Goal: Transaction & Acquisition: Book appointment/travel/reservation

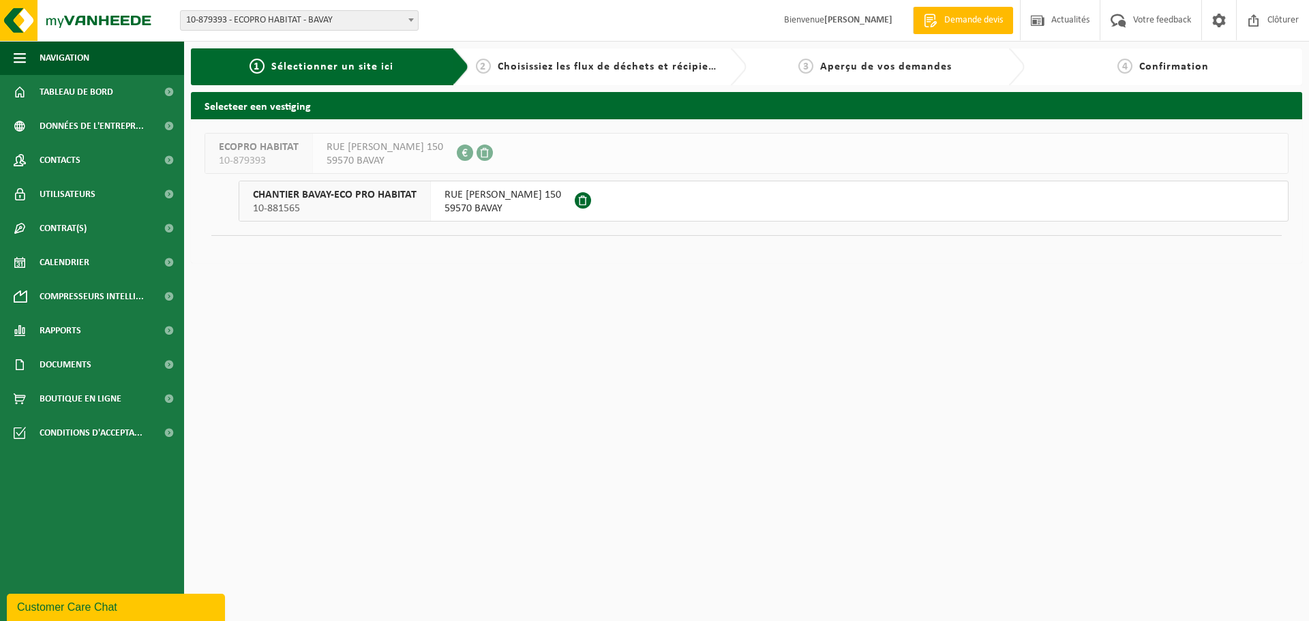
click at [335, 196] on span "CHANTIER BAVAY-ECO PRO HABITAT" at bounding box center [335, 195] width 164 height 14
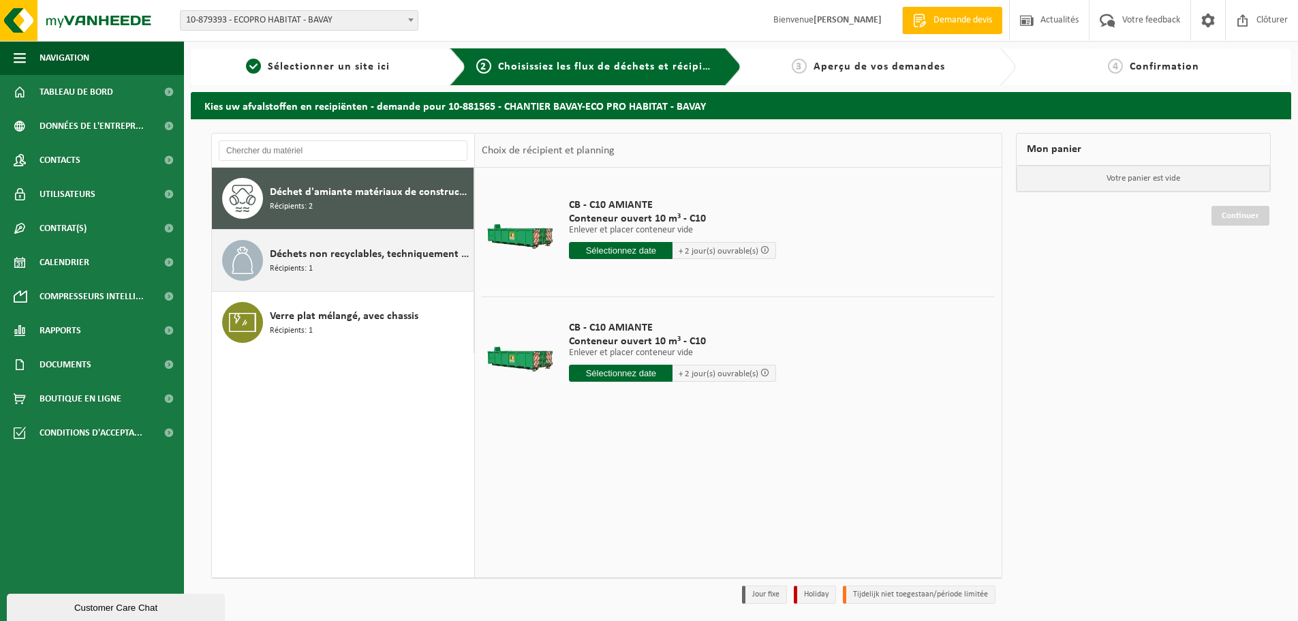
click at [371, 252] on span "Déchets non recyclables, techniquement non combustibles (combustibles)" at bounding box center [370, 254] width 200 height 16
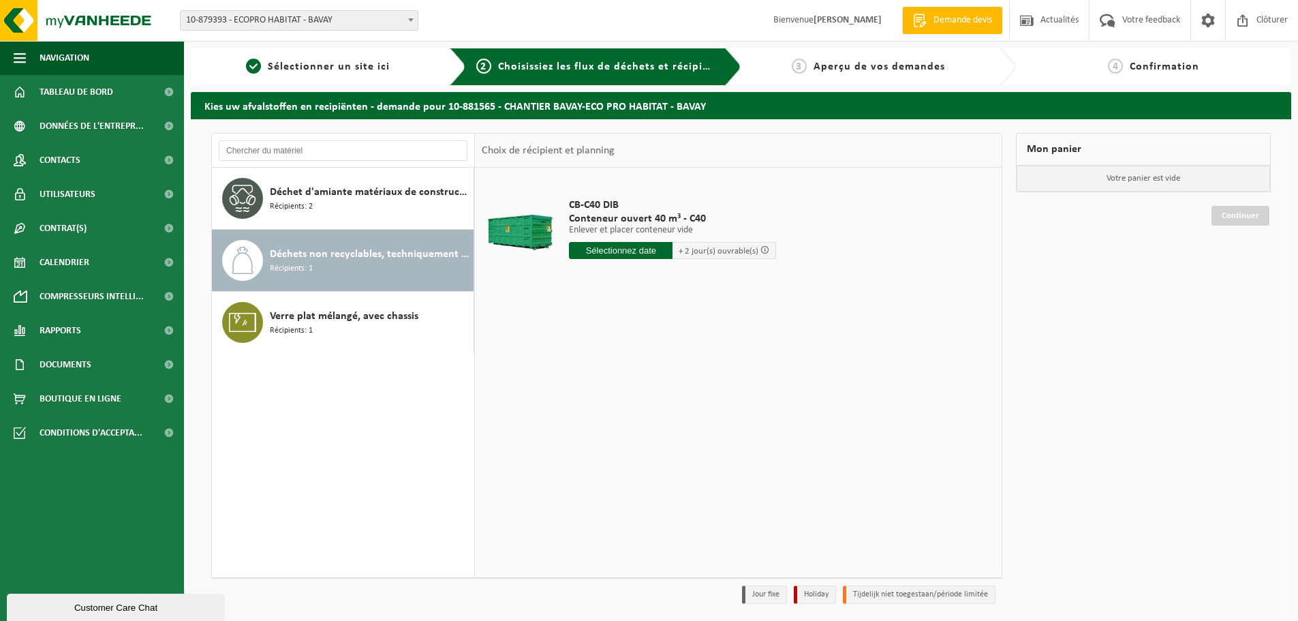
click at [612, 245] on input "text" at bounding box center [621, 250] width 104 height 17
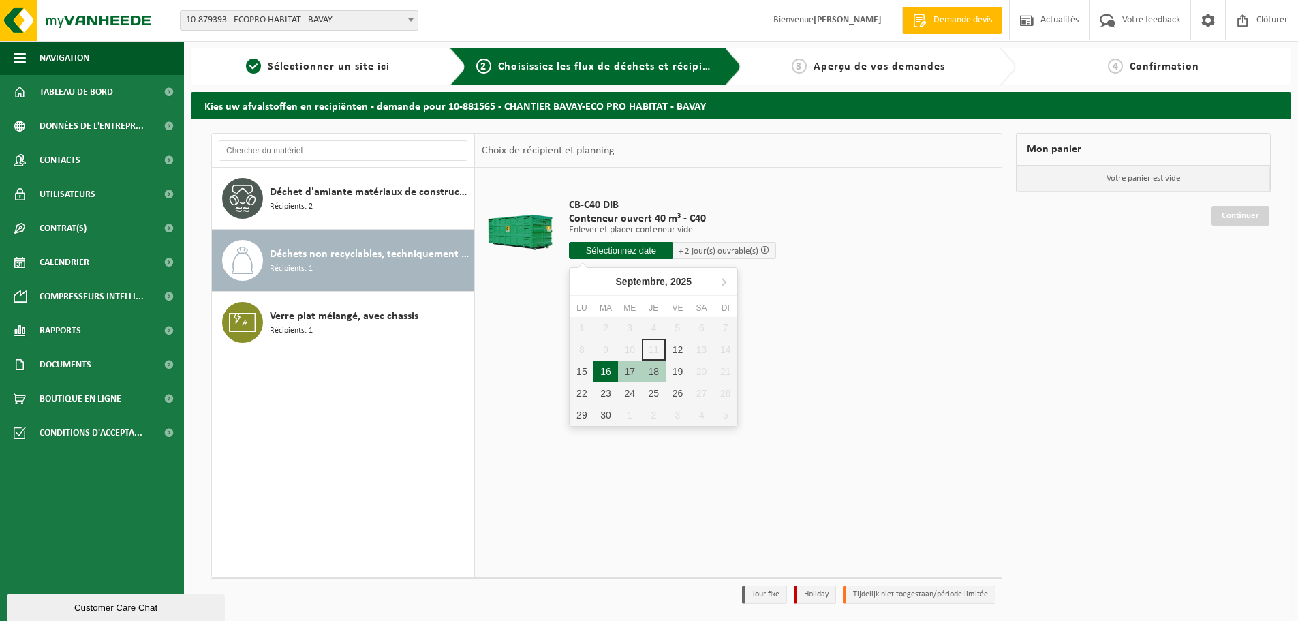
click at [609, 371] on div "16" at bounding box center [606, 372] width 24 height 22
type input "à partir de 2025-09-16"
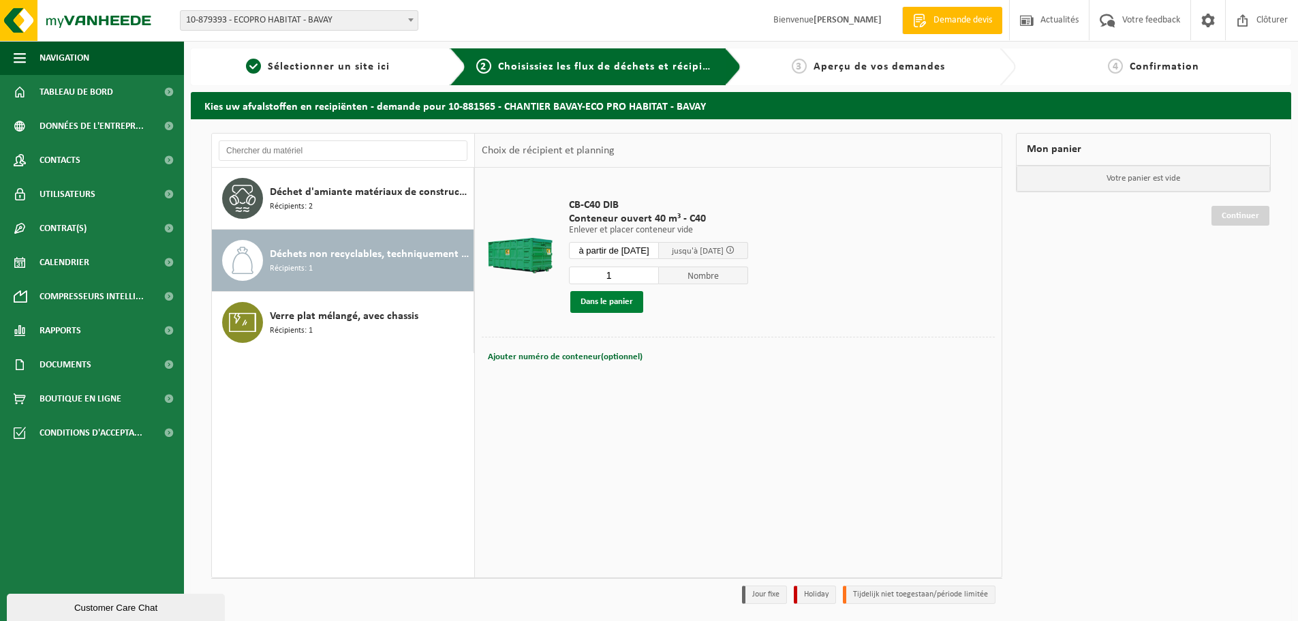
click at [620, 305] on button "Dans le panier" at bounding box center [606, 302] width 73 height 22
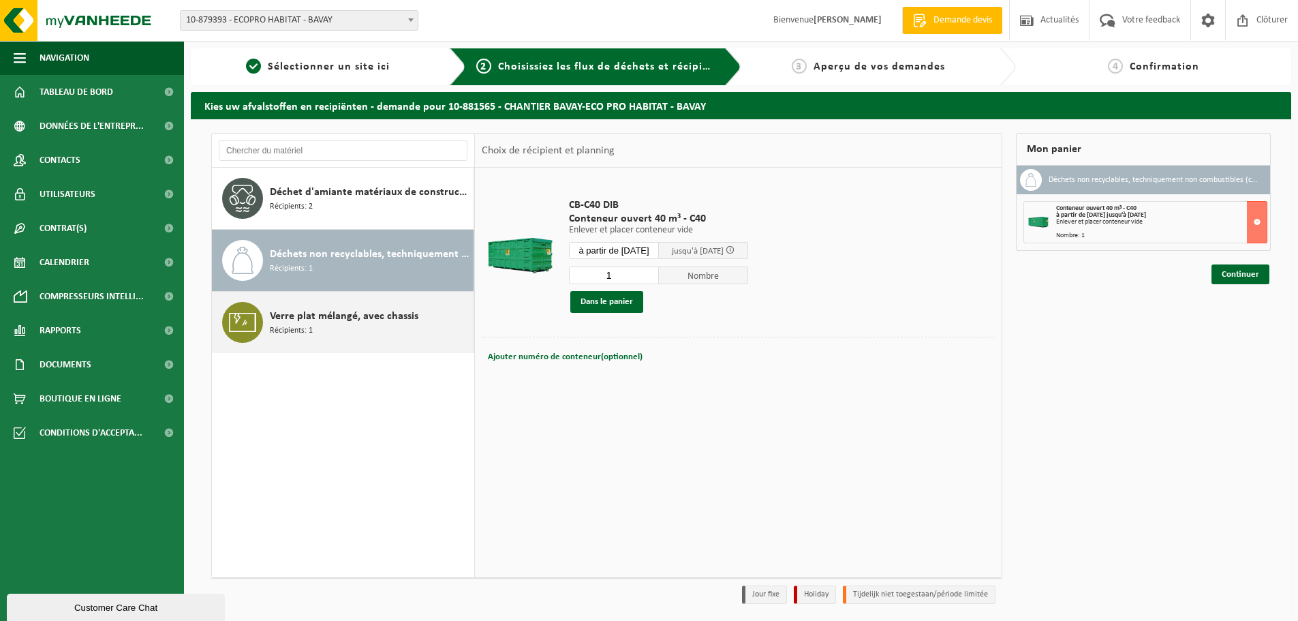
click at [371, 318] on span "Verre plat mélangé, avec chassis" at bounding box center [344, 316] width 149 height 16
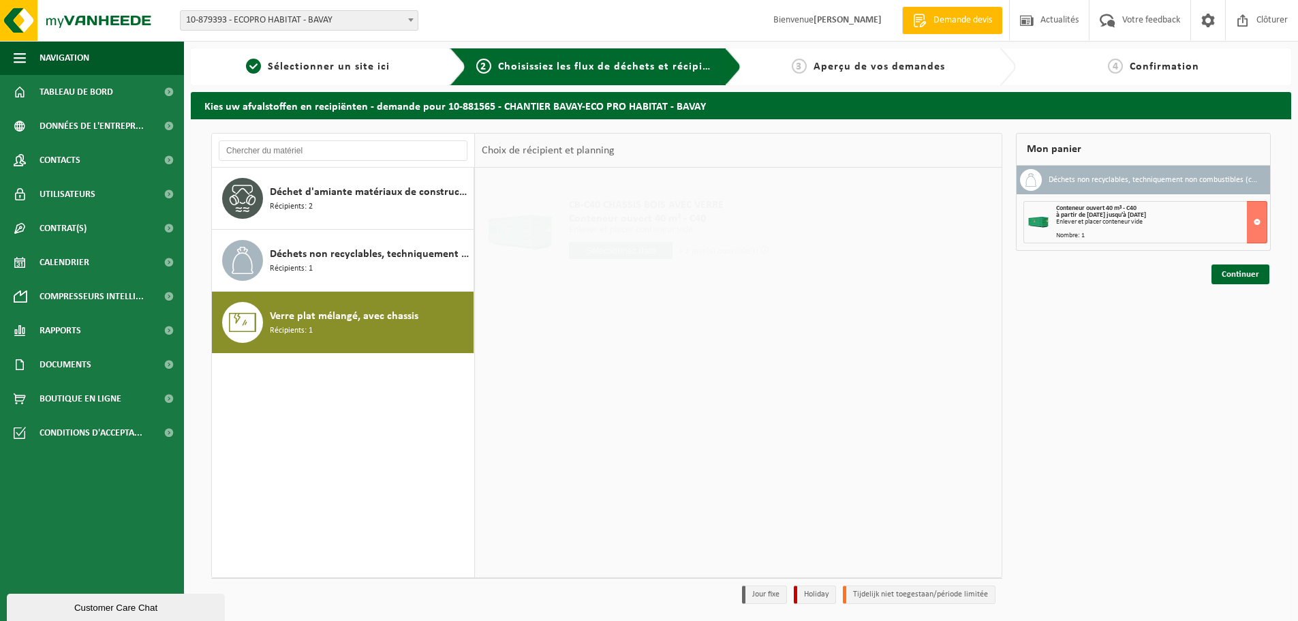
click at [633, 303] on div "CB-C40 CHASSIS BOIS AVEC VERRE Conteneur ouvert 40 m³ - C40 Enlever et placer c…" at bounding box center [738, 372] width 527 height 409
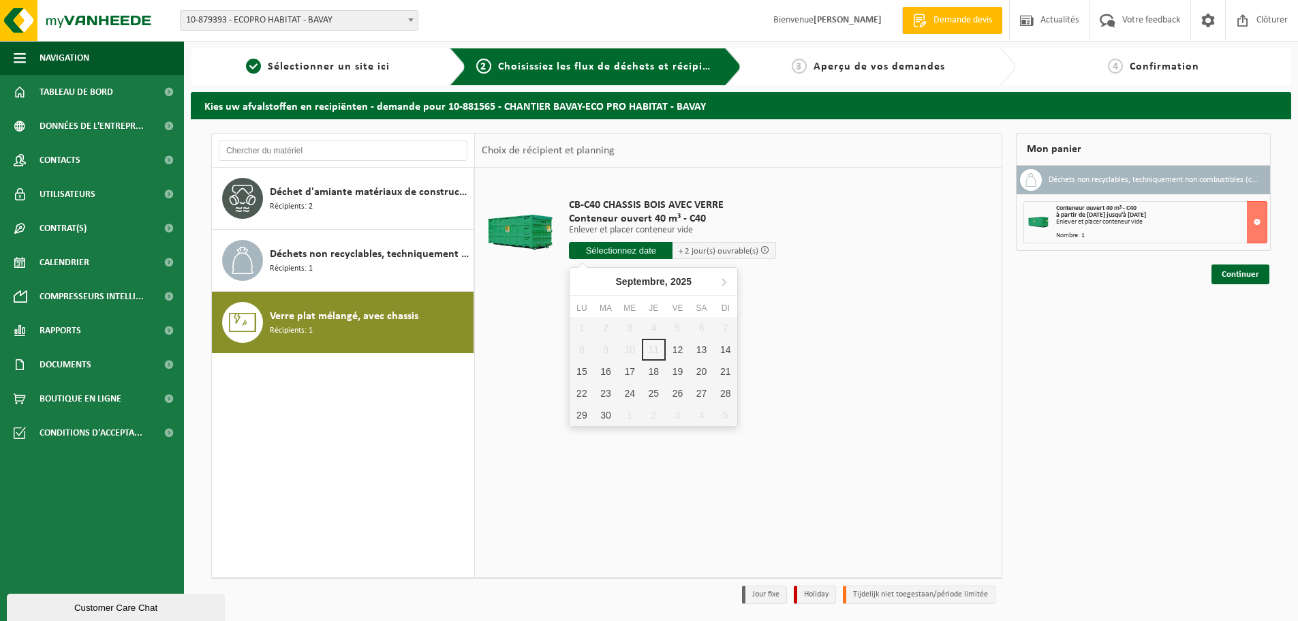
click at [628, 244] on input "text" at bounding box center [621, 250] width 104 height 17
click at [598, 368] on div "16" at bounding box center [606, 372] width 24 height 22
type input "à partir de 2025-09-16"
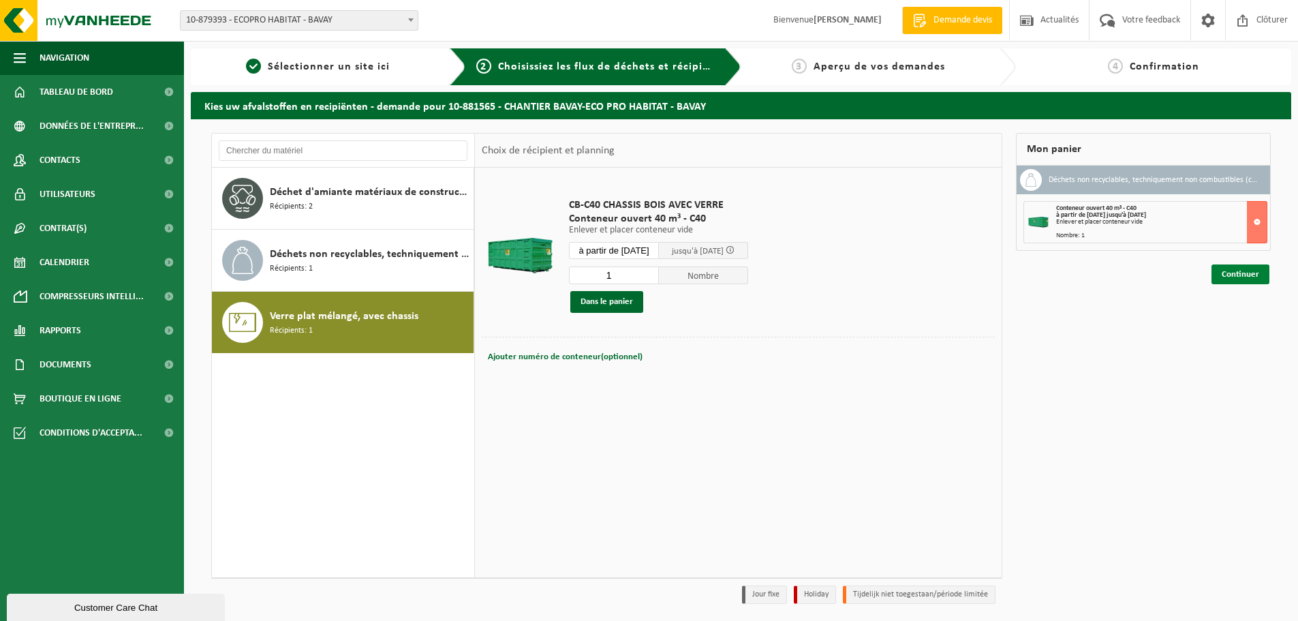
click at [1241, 266] on link "Continuer" at bounding box center [1241, 274] width 58 height 20
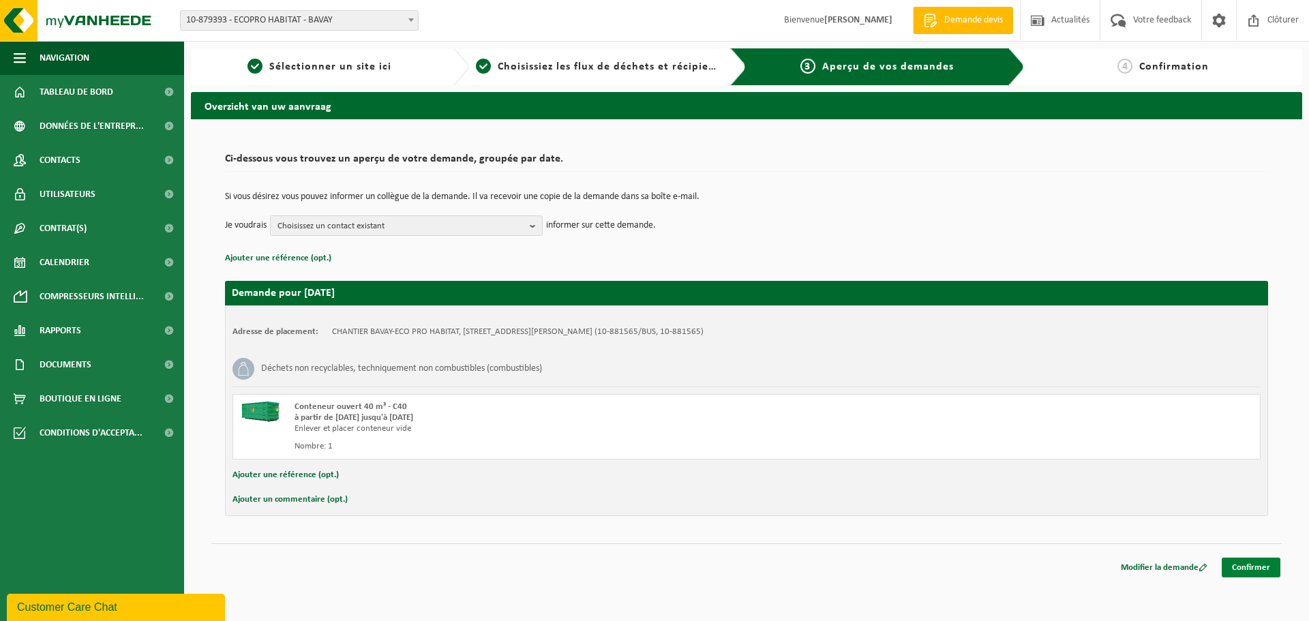
click at [1269, 562] on link "Confirmer" at bounding box center [1250, 568] width 59 height 20
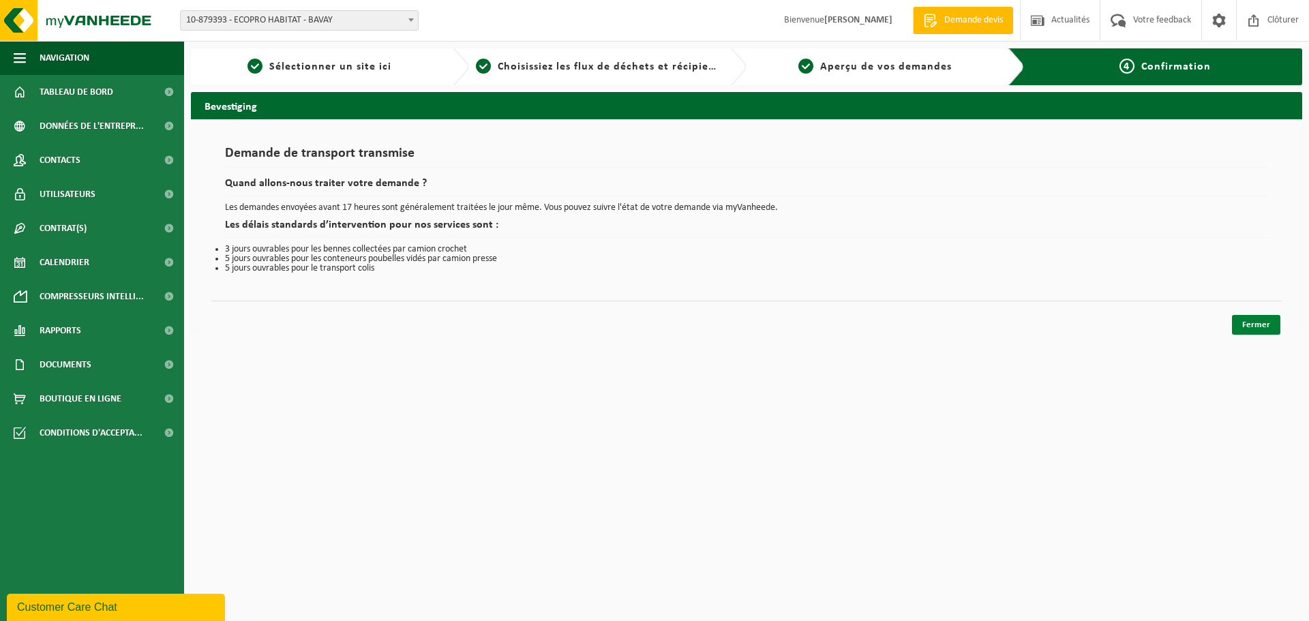
click at [1243, 326] on link "Fermer" at bounding box center [1256, 325] width 48 height 20
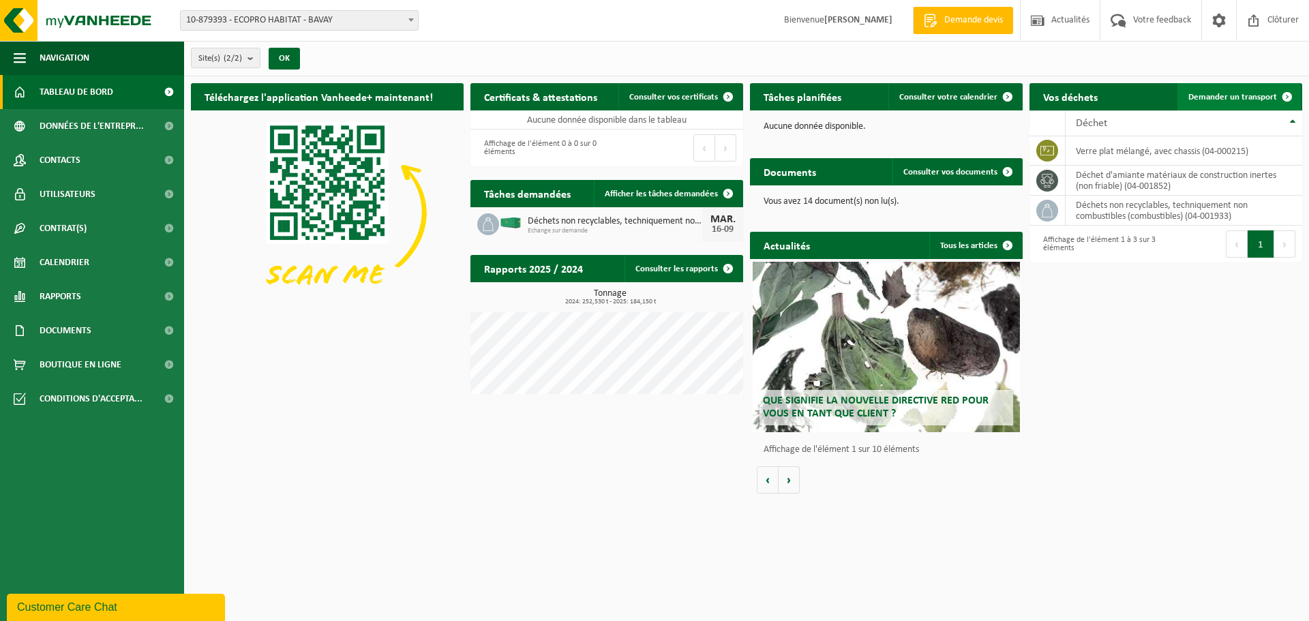
click at [1224, 97] on span "Demander un transport" at bounding box center [1232, 97] width 89 height 9
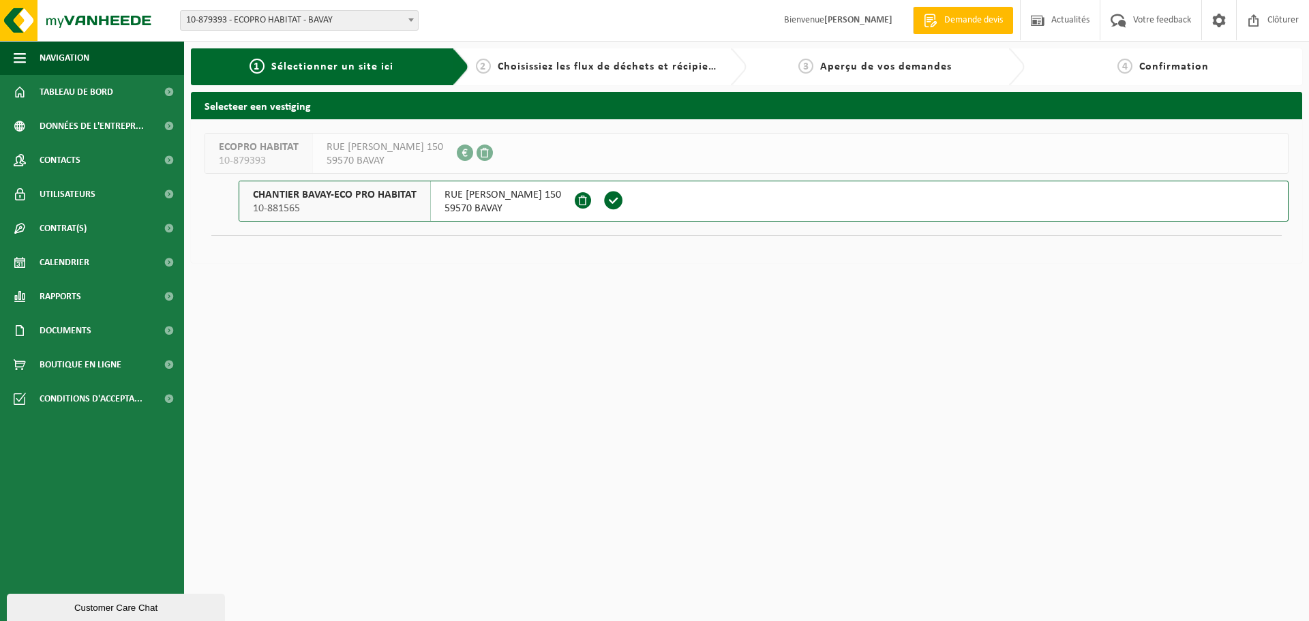
click at [326, 200] on span "CHANTIER BAVAY-ECO PRO HABITAT" at bounding box center [335, 195] width 164 height 14
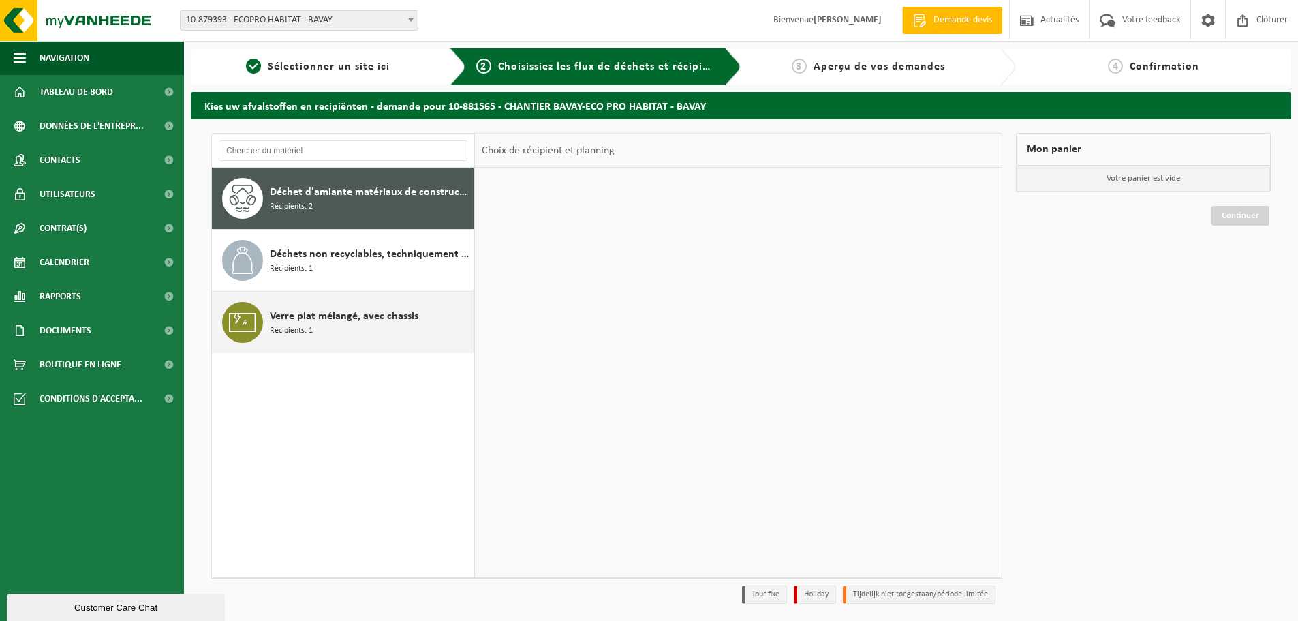
click at [286, 328] on span "Récipients: 1" at bounding box center [291, 330] width 43 height 13
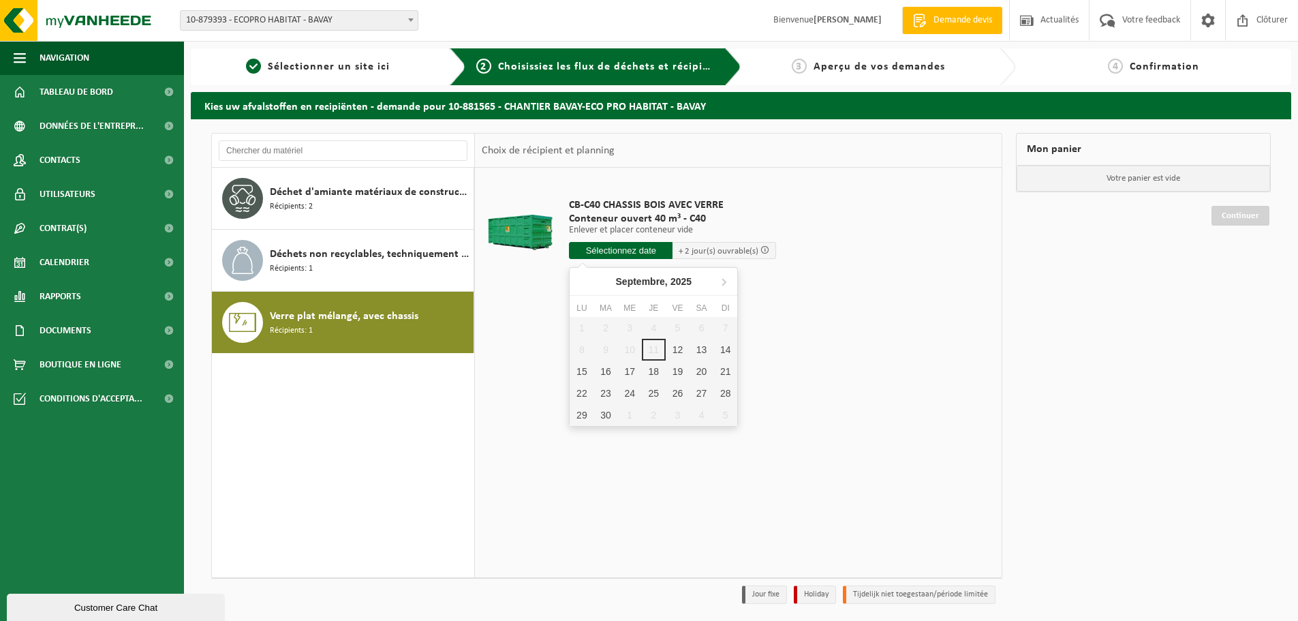
click at [669, 249] on input "text" at bounding box center [621, 250] width 104 height 17
click at [605, 372] on div "16" at bounding box center [606, 372] width 24 height 22
type input "à partir de [DATE]"
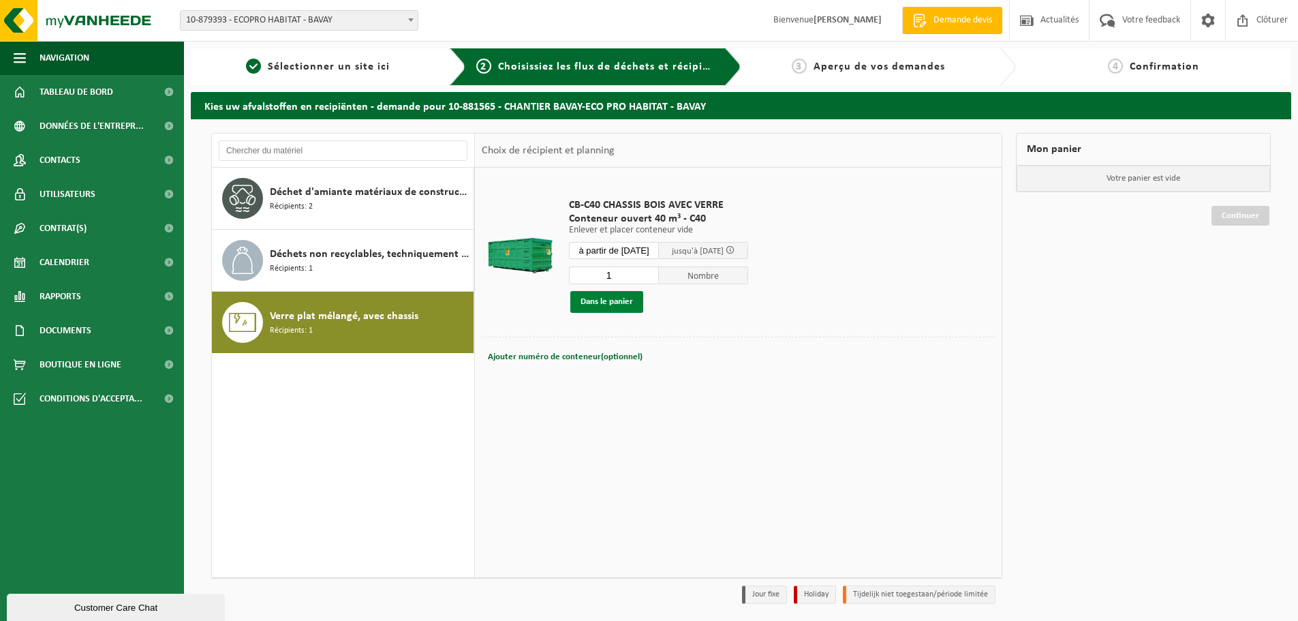
click at [599, 306] on button "Dans le panier" at bounding box center [606, 302] width 73 height 22
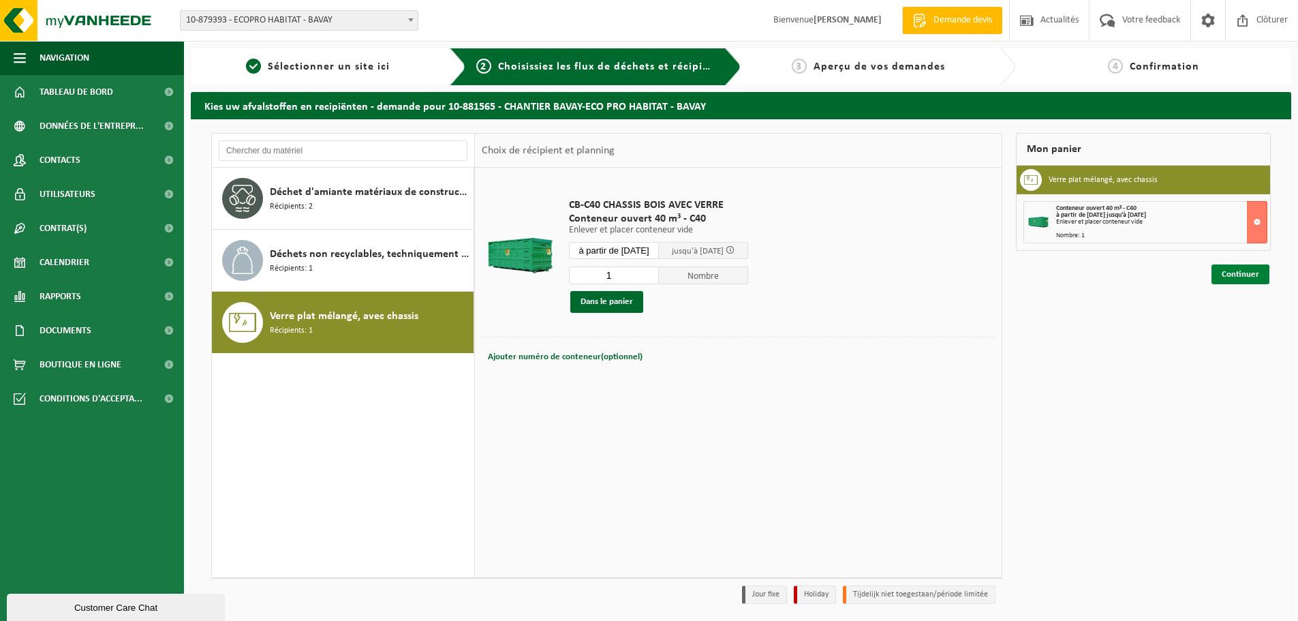
click at [1243, 270] on link "Continuer" at bounding box center [1241, 274] width 58 height 20
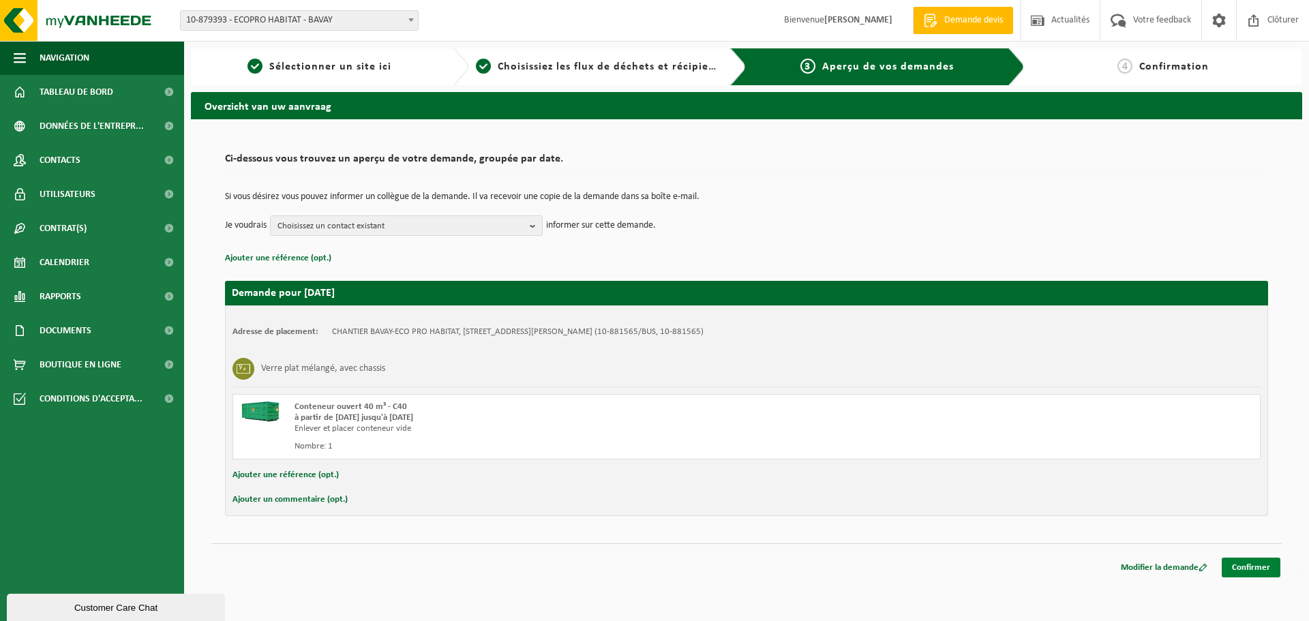
click at [1236, 572] on link "Confirmer" at bounding box center [1250, 568] width 59 height 20
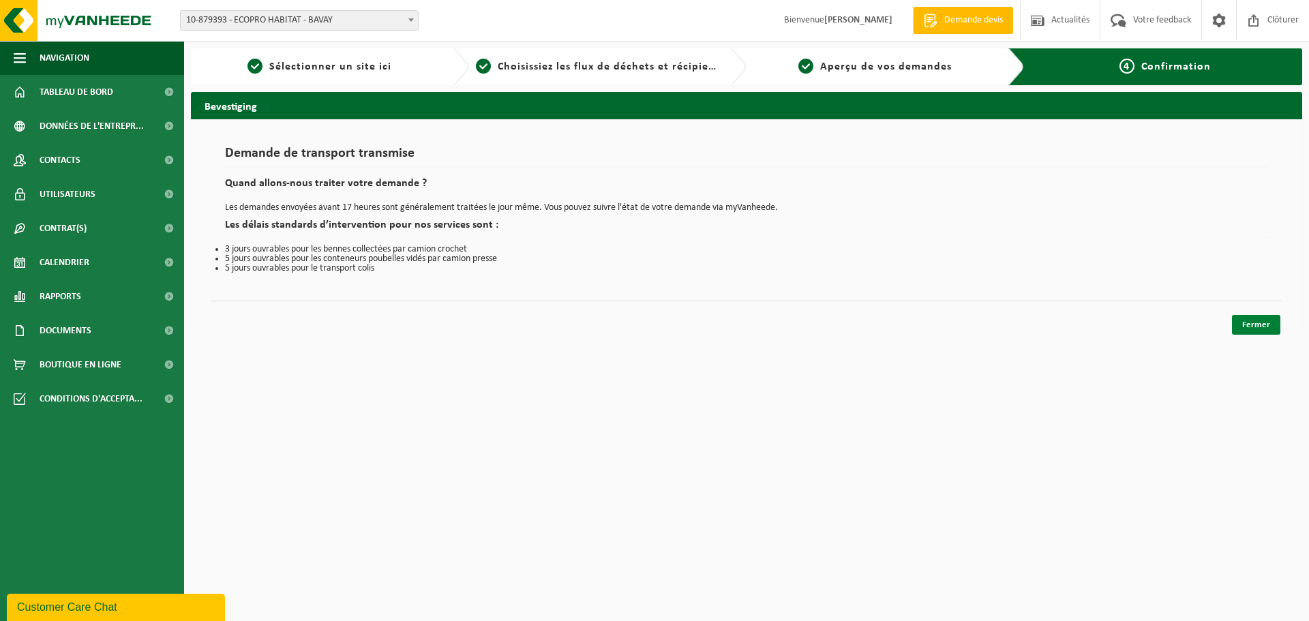
click at [1266, 321] on link "Fermer" at bounding box center [1256, 325] width 48 height 20
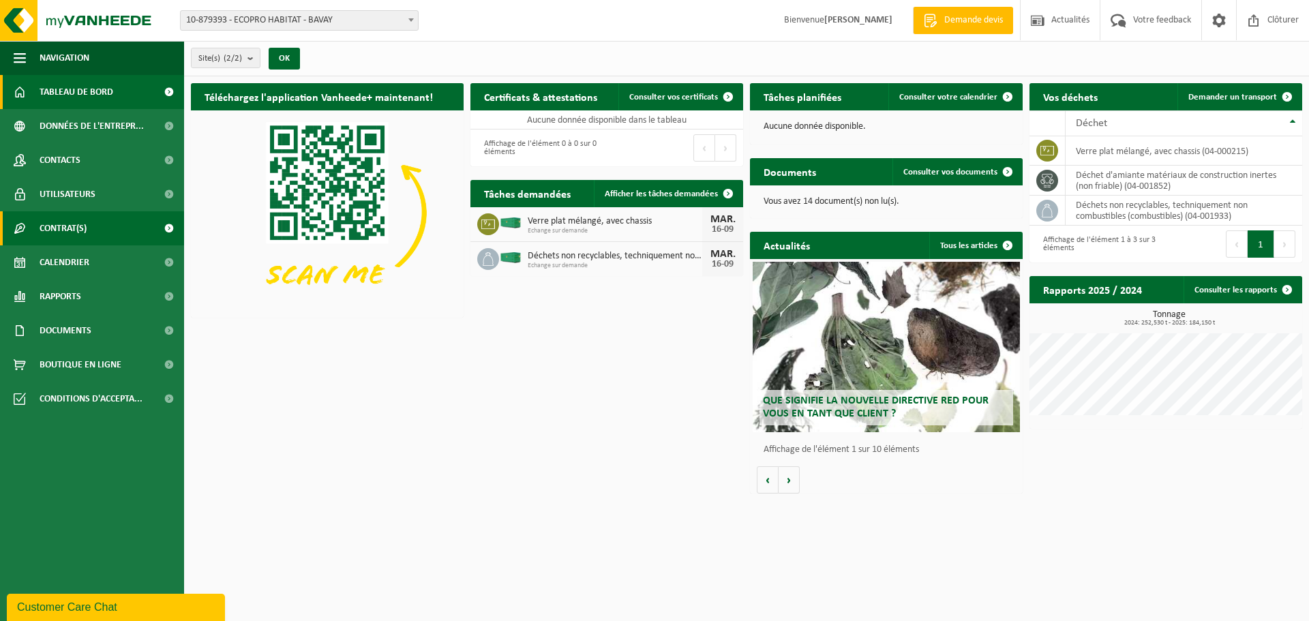
click at [57, 233] on span "Contrat(s)" at bounding box center [63, 228] width 47 height 34
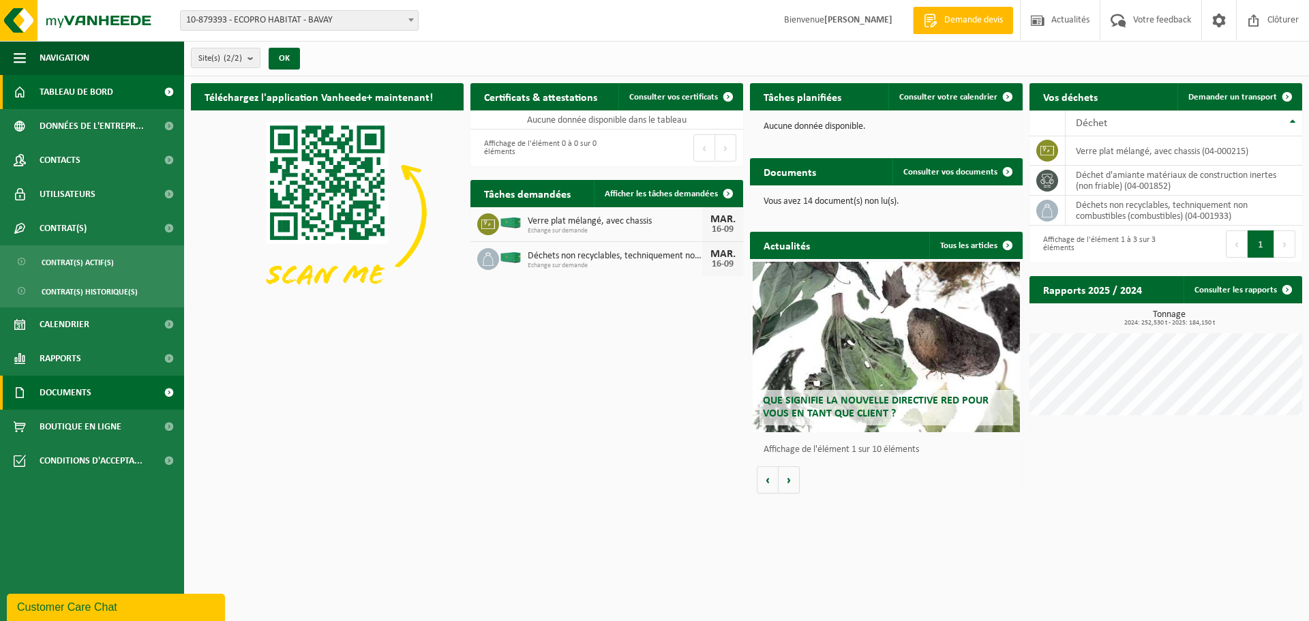
click at [57, 382] on span "Documents" at bounding box center [66, 393] width 52 height 34
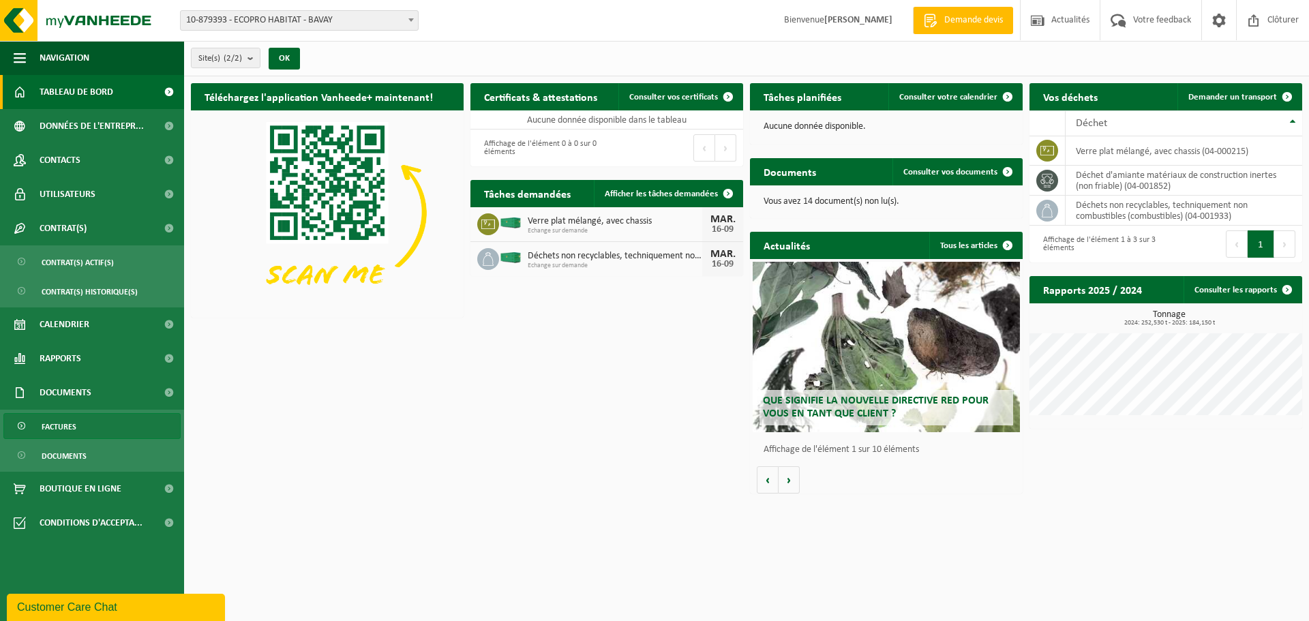
click at [76, 425] on span "Factures" at bounding box center [59, 427] width 35 height 26
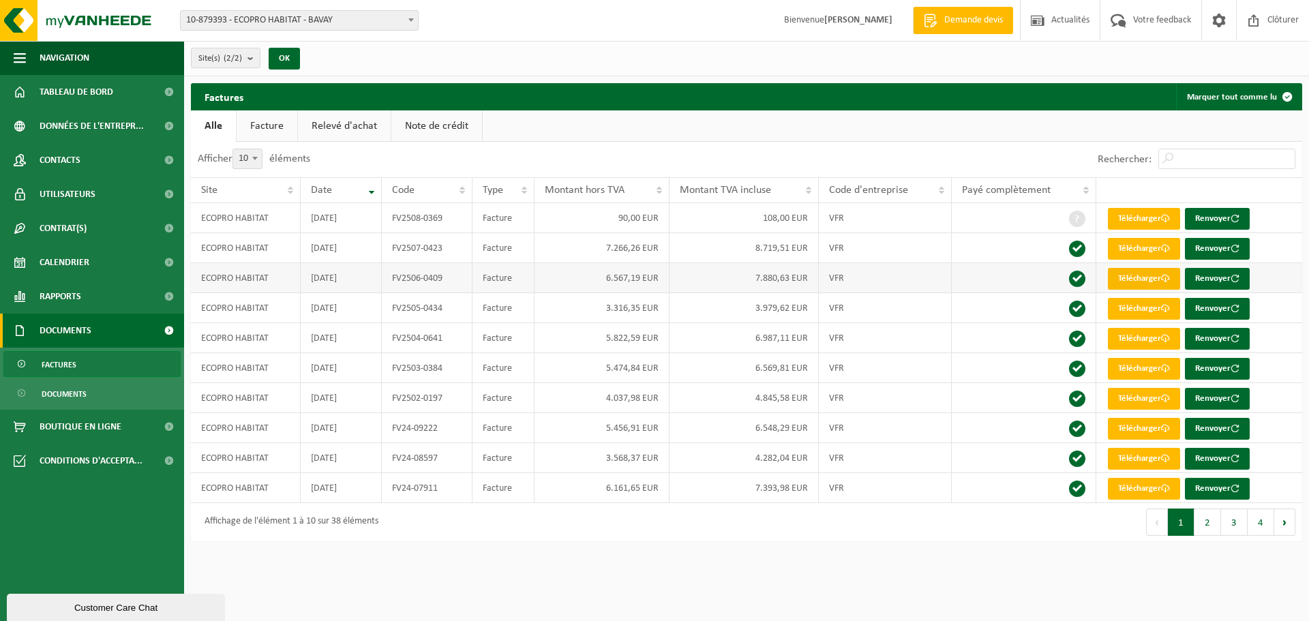
click at [1153, 278] on link "Télécharger" at bounding box center [1144, 279] width 72 height 22
click at [1148, 305] on link "Télécharger" at bounding box center [1144, 309] width 72 height 22
click at [1163, 337] on span at bounding box center [1165, 338] width 9 height 9
